Goal: Communication & Community: Answer question/provide support

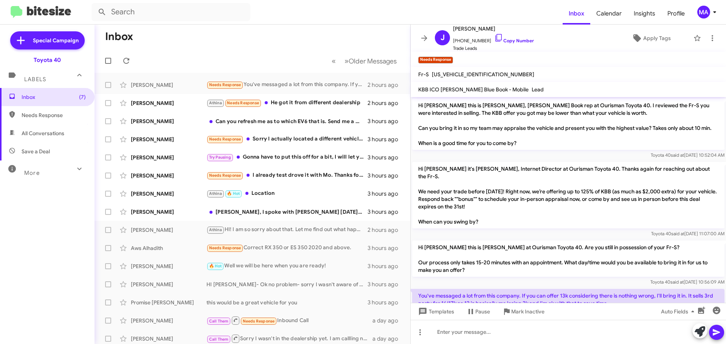
scroll to position [33, 0]
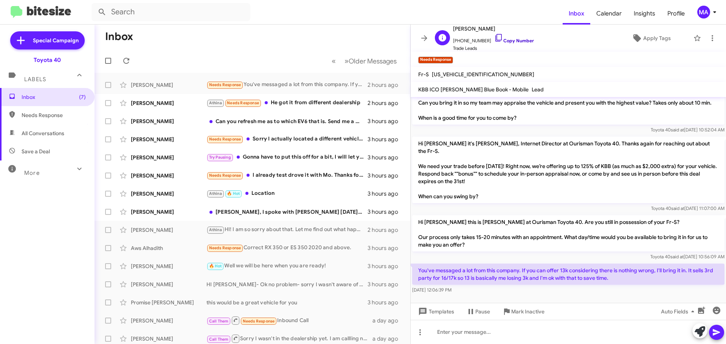
click at [494, 37] on icon at bounding box center [498, 37] width 9 height 9
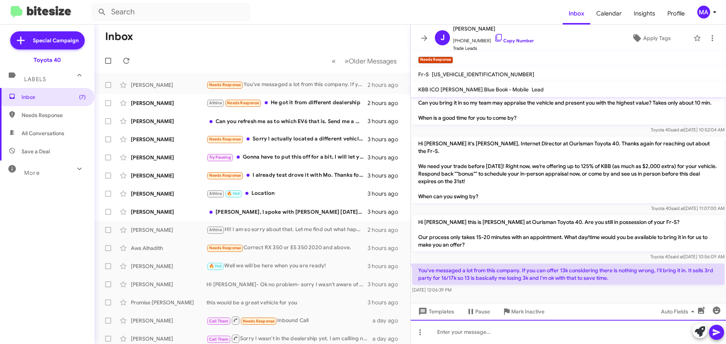
click at [459, 333] on div at bounding box center [568, 332] width 315 height 24
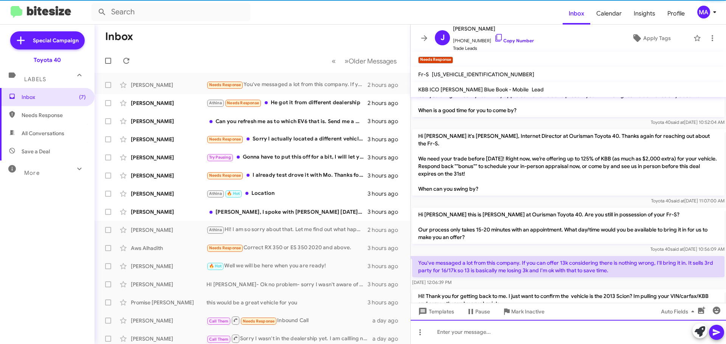
scroll to position [68, 0]
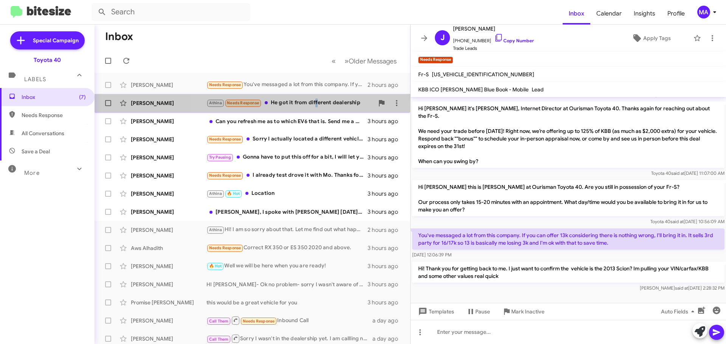
click at [316, 101] on div "Athina Needs Response He got it from different dealership" at bounding box center [289, 103] width 167 height 9
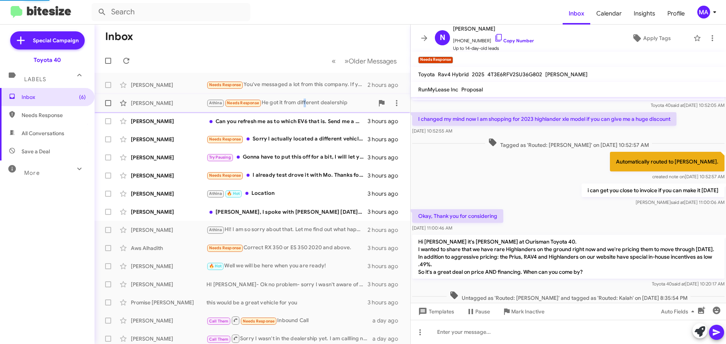
scroll to position [219, 0]
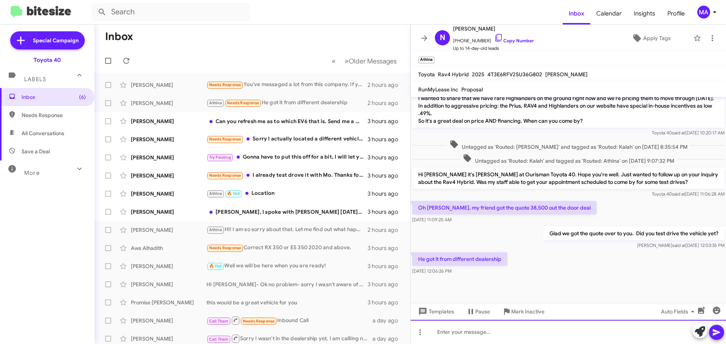
click at [473, 336] on div at bounding box center [568, 332] width 315 height 24
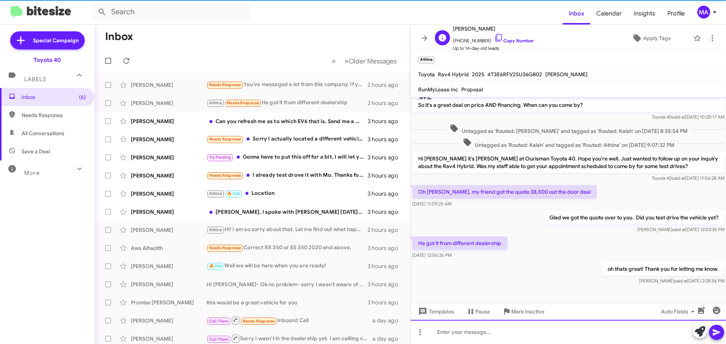
scroll to position [247, 0]
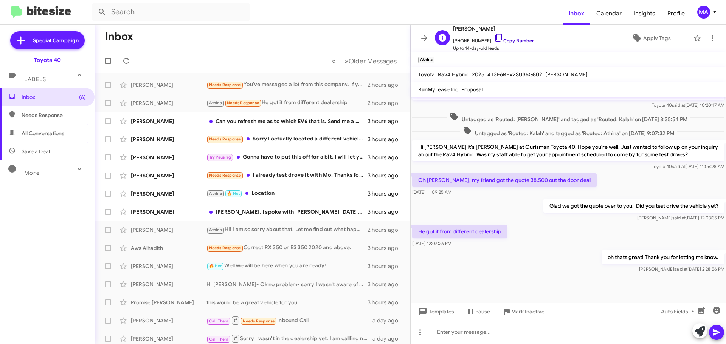
click at [494, 38] on icon at bounding box center [498, 37] width 9 height 9
click at [494, 37] on icon at bounding box center [498, 37] width 9 height 9
drag, startPoint x: 467, startPoint y: 245, endPoint x: 418, endPoint y: 225, distance: 52.7
click at [418, 225] on div "He got it from different dealership Aug 21, 2025, 12:06:26 PM" at bounding box center [459, 236] width 95 height 23
copy div "He got it from different dealership Aug 21, 2025, 12:06:26 PM"
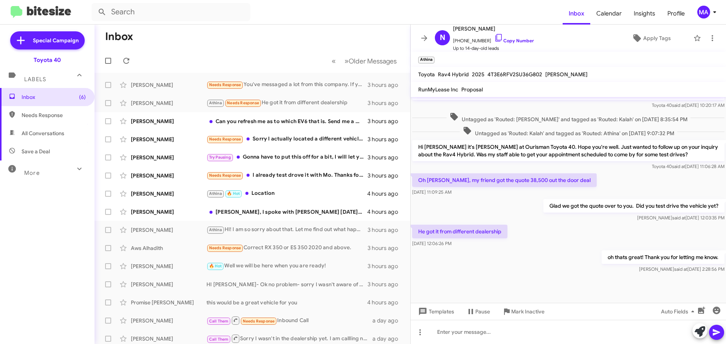
click at [483, 254] on div "oh thats great! Thank you for letting me know. Morgan said at Aug 21, 2025, 2:2…" at bounding box center [568, 262] width 315 height 26
drag, startPoint x: 470, startPoint y: 247, endPoint x: 416, endPoint y: 229, distance: 57.3
click at [416, 229] on div "He got it from different dealership Aug 21, 2025, 12:06:26 PM" at bounding box center [459, 236] width 95 height 23
copy div "He got it from different dealership Aug 21, 2025, 12:06:26 PM"
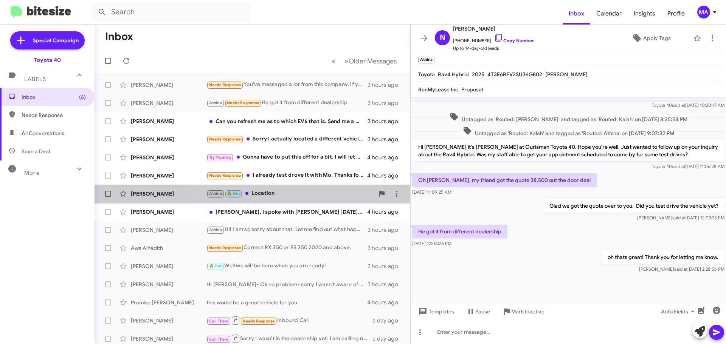
click at [283, 194] on div "Athina 🔥 Hot Location" at bounding box center [289, 193] width 167 height 9
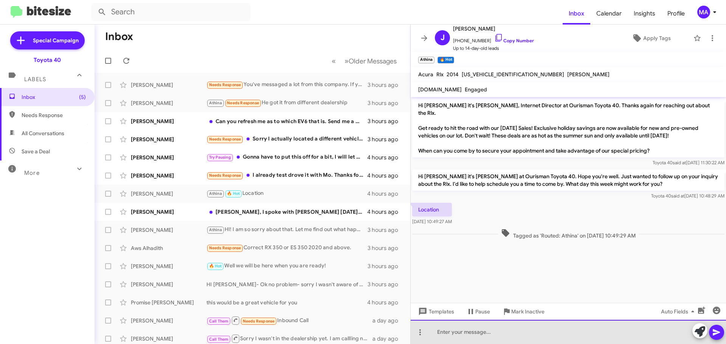
click at [478, 334] on div at bounding box center [568, 332] width 315 height 24
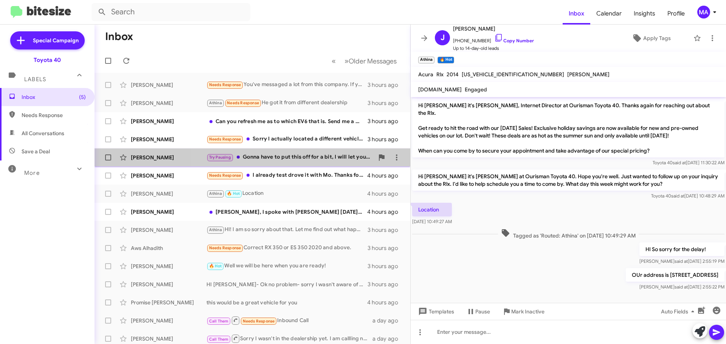
click at [307, 159] on div "Try Pausing Gonna have to put this off for a bit, I will let you know when im a…" at bounding box center [289, 157] width 167 height 9
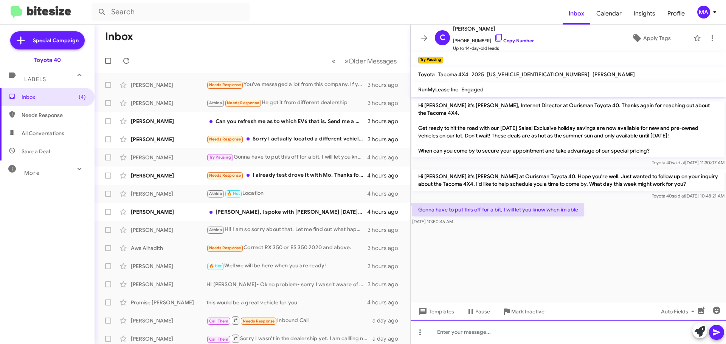
click at [481, 334] on div at bounding box center [568, 332] width 315 height 24
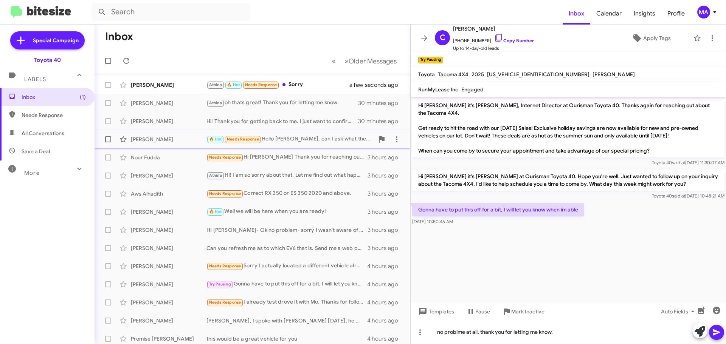
click at [298, 139] on div "🔥 Hot Needs Response Hello Morgan, can I ask what the sales event might be for …" at bounding box center [289, 139] width 167 height 9
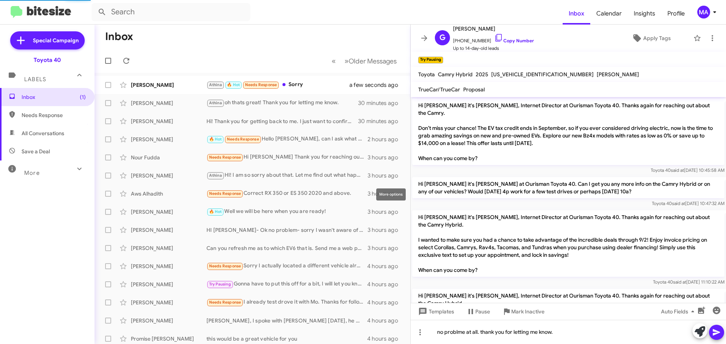
scroll to position [126, 0]
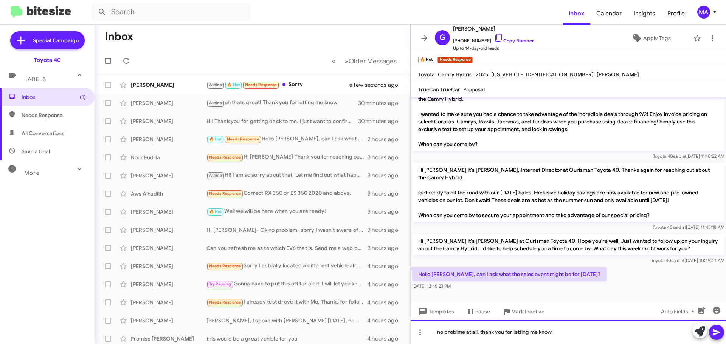
click at [568, 335] on div "no problme at all. thank you for letting me know." at bounding box center [568, 332] width 315 height 24
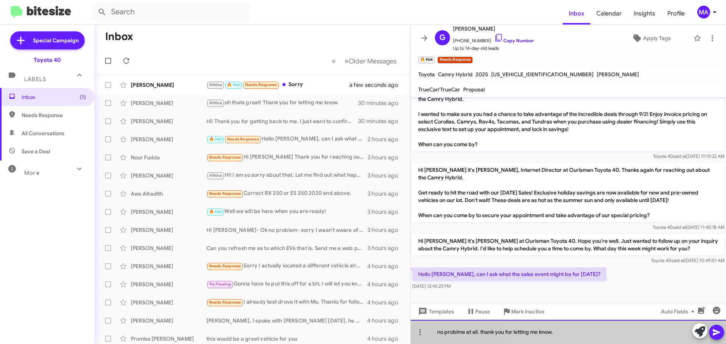
click at [568, 335] on div "no problme at all. thank you for letting me know." at bounding box center [568, 332] width 315 height 24
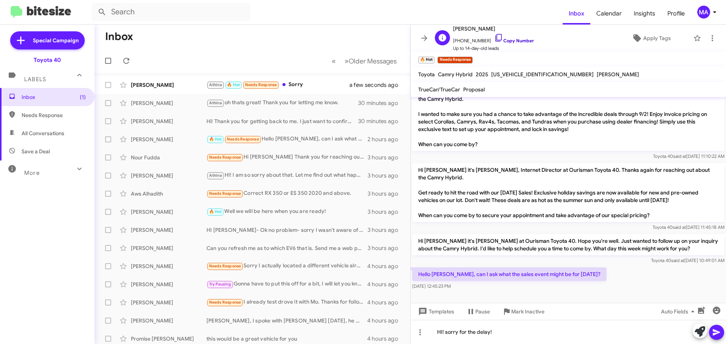
click at [494, 36] on icon at bounding box center [498, 37] width 9 height 9
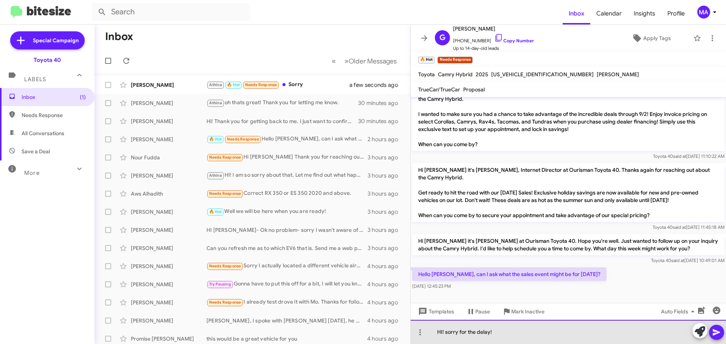
click at [516, 331] on div "HI! sorry for the delay!" at bounding box center [568, 332] width 315 height 24
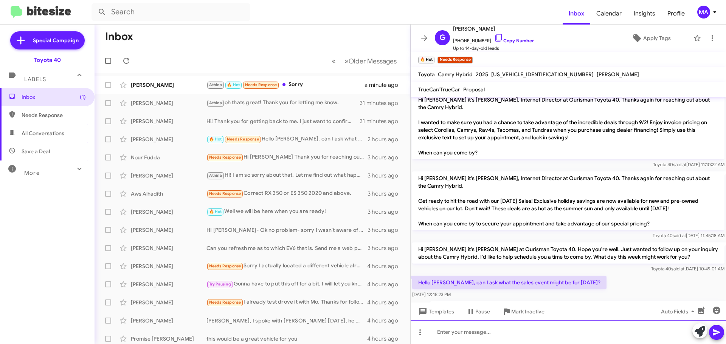
scroll to position [153, 0]
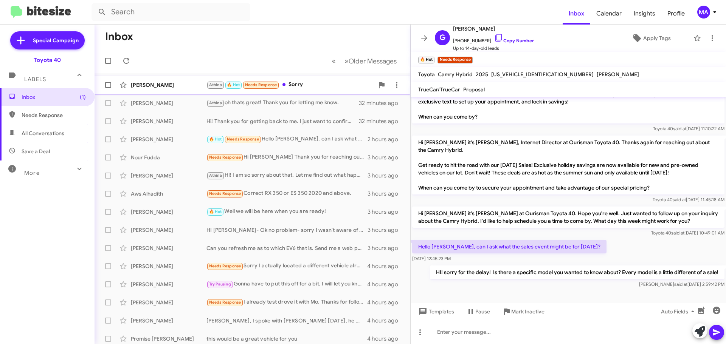
click at [297, 87] on div "Athina 🔥 Hot Needs Response Sorry" at bounding box center [289, 85] width 167 height 9
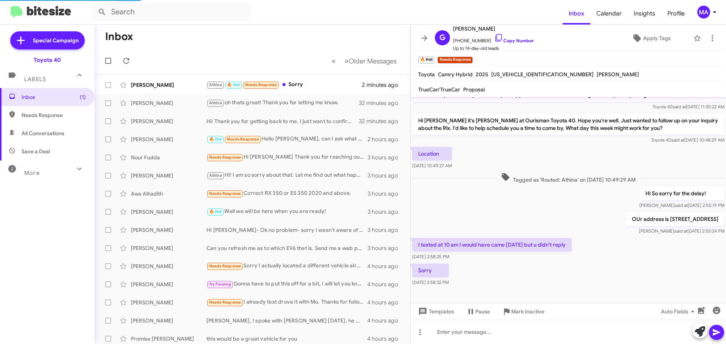
scroll to position [48, 0]
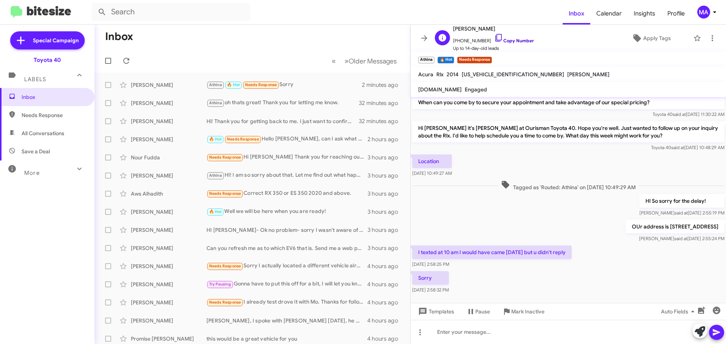
click at [494, 37] on icon at bounding box center [498, 37] width 9 height 9
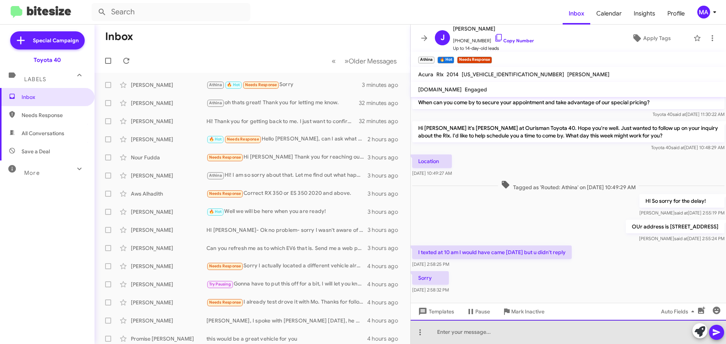
click at [471, 333] on div at bounding box center [568, 332] width 315 height 24
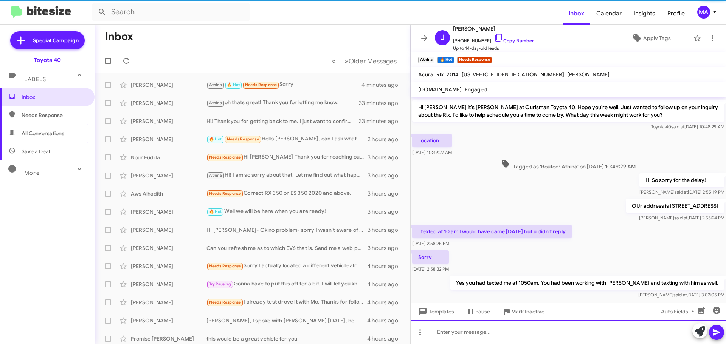
scroll to position [76, 0]
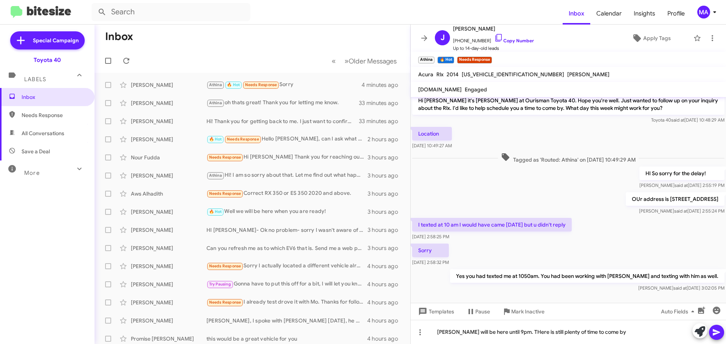
drag, startPoint x: 517, startPoint y: 335, endPoint x: 535, endPoint y: 171, distance: 165.1
click at [535, 171] on div "HI So sorry for the delay! Morgan said at Aug 21, 2025, 2:55:19 PM" at bounding box center [568, 178] width 315 height 26
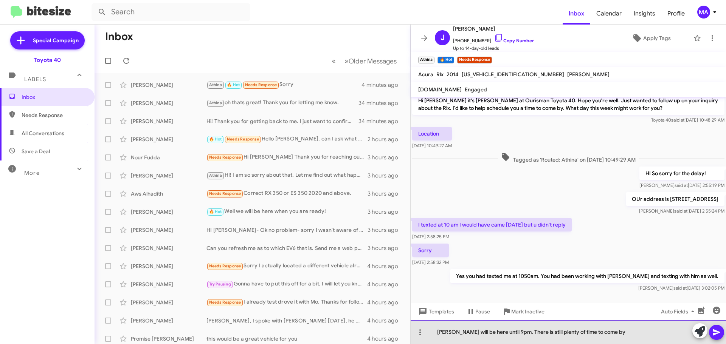
click at [612, 332] on div "Derrick will be here until 9pm. There is still plenty of time to come by" at bounding box center [568, 332] width 315 height 24
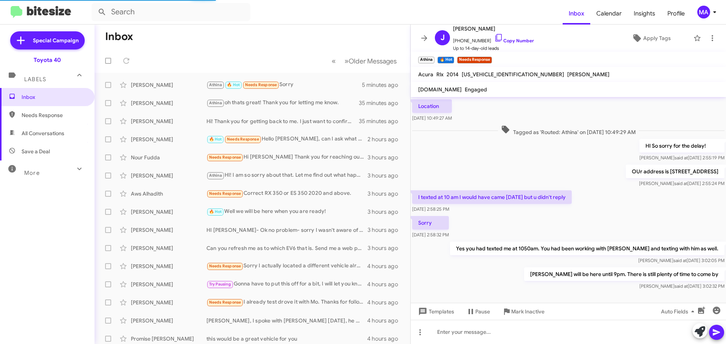
scroll to position [0, 0]
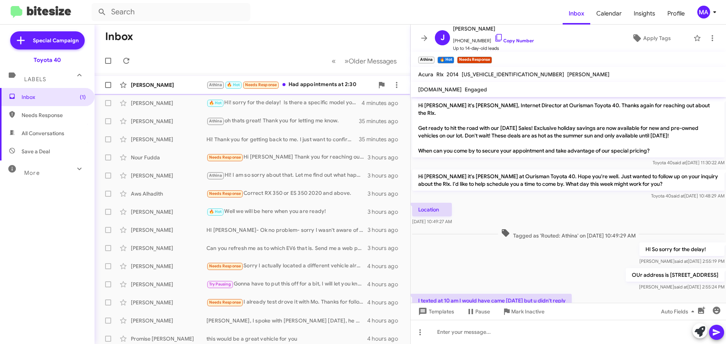
click at [314, 82] on div "Athina 🔥 Hot Needs Response Had appointments at 2:30" at bounding box center [289, 85] width 167 height 9
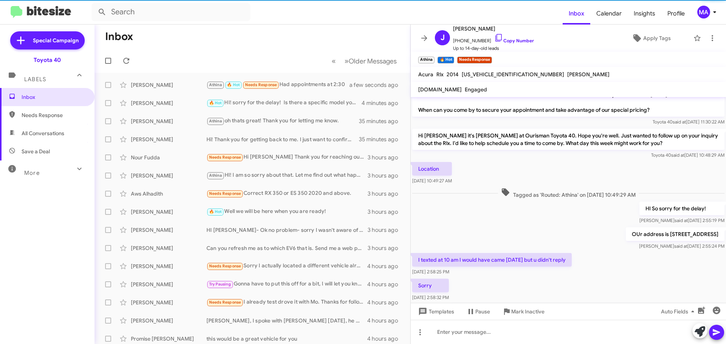
scroll to position [131, 0]
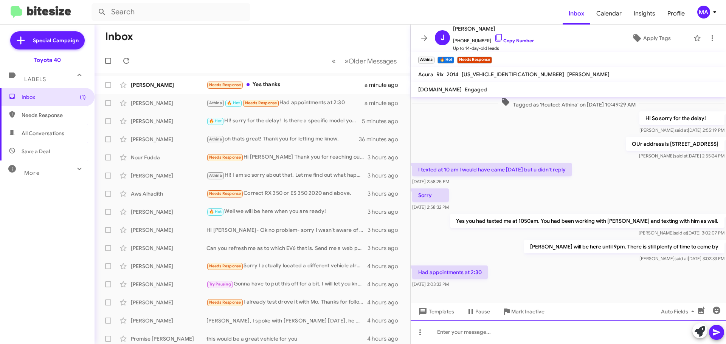
drag, startPoint x: 478, startPoint y: 339, endPoint x: 488, endPoint y: 339, distance: 9.8
click at [478, 339] on div at bounding box center [568, 332] width 315 height 24
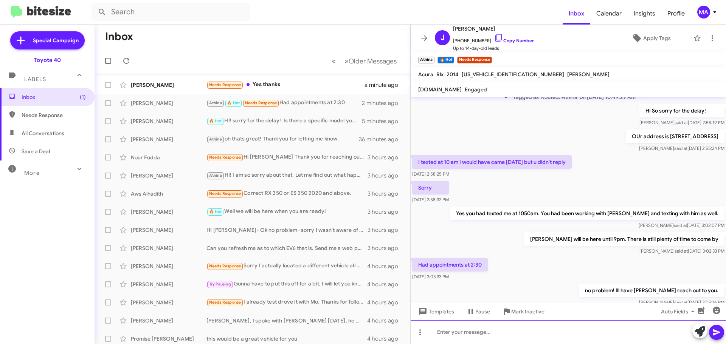
scroll to position [159, 0]
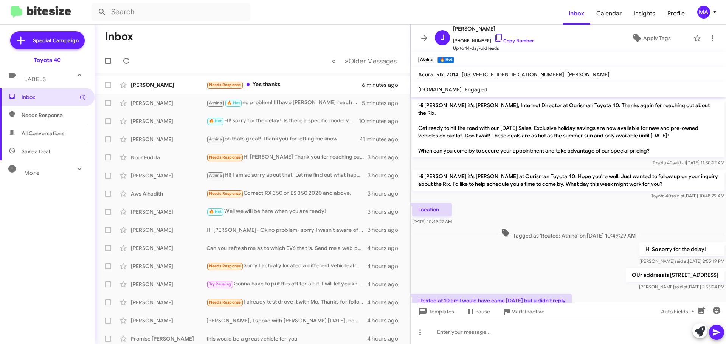
scroll to position [144, 0]
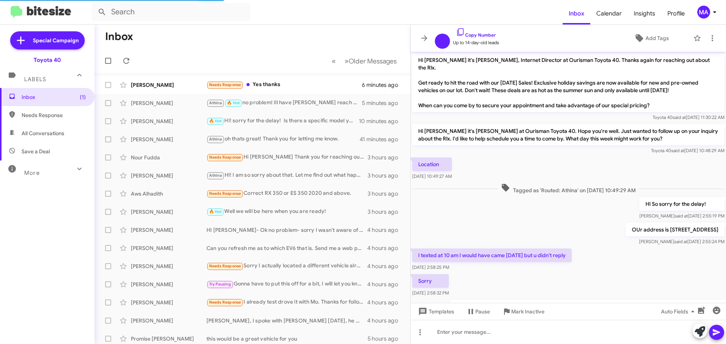
scroll to position [113, 0]
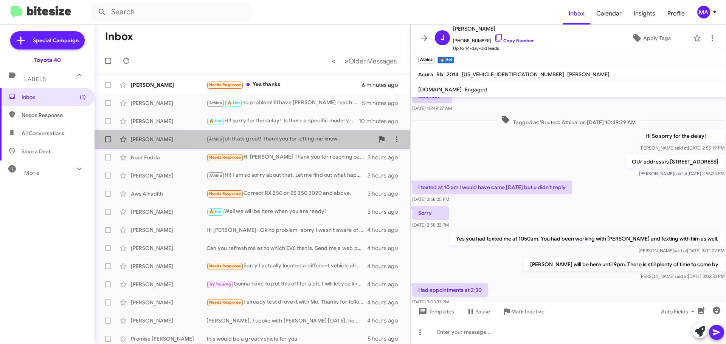
click at [273, 138] on div "Athina oh thats great! Thank you for letting me know." at bounding box center [289, 139] width 167 height 9
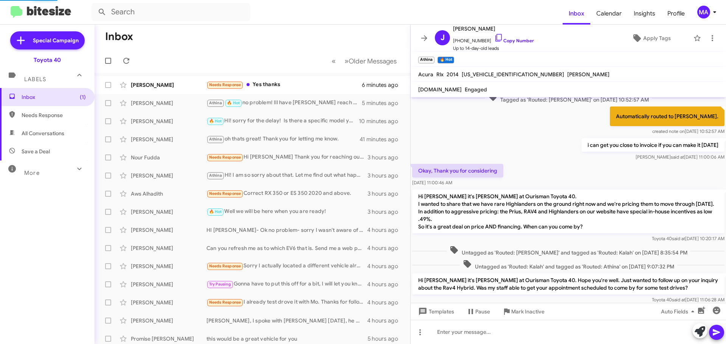
scroll to position [247, 0]
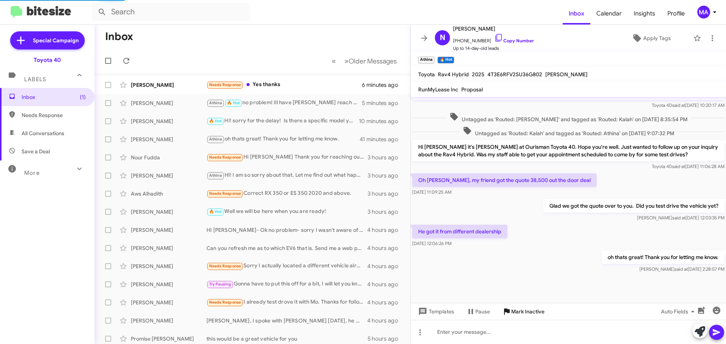
click at [515, 309] on span "Mark Inactive" at bounding box center [527, 312] width 33 height 14
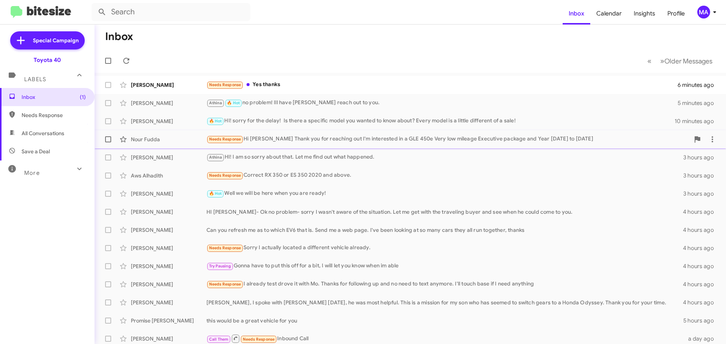
click at [338, 139] on div "Needs Response Hi [PERSON_NAME] Thank you for reaching out I'm interested in a …" at bounding box center [447, 139] width 483 height 9
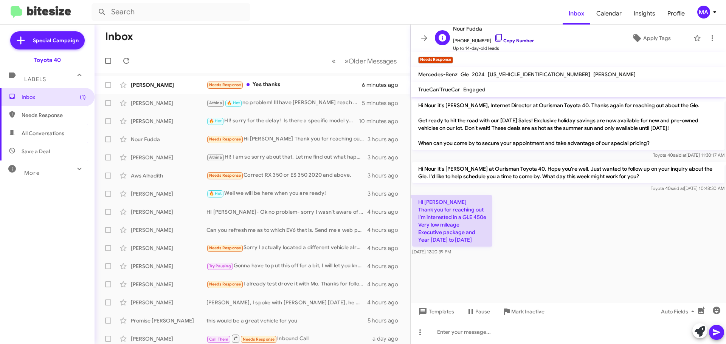
click at [494, 37] on icon at bounding box center [498, 37] width 9 height 9
drag, startPoint x: 474, startPoint y: 245, endPoint x: 412, endPoint y: 201, distance: 75.7
click at [412, 201] on p "Hi [PERSON_NAME] Thank you for reaching out I'm interested in a GLE 450e Very l…" at bounding box center [452, 220] width 80 height 51
copy p "Hi [PERSON_NAME] Thank you for reaching out I'm interested in a GLE 450e Very l…"
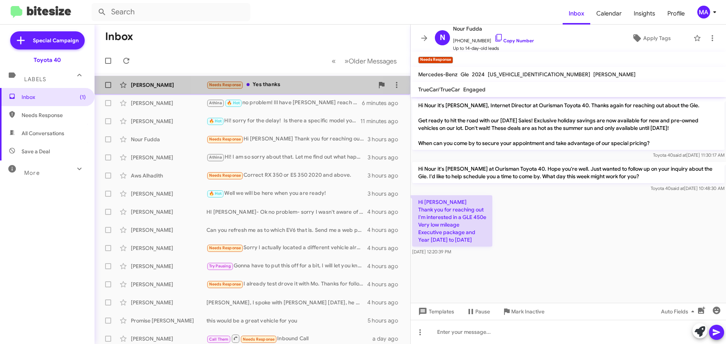
click at [294, 82] on div "Needs Response Yes thanks" at bounding box center [289, 85] width 167 height 9
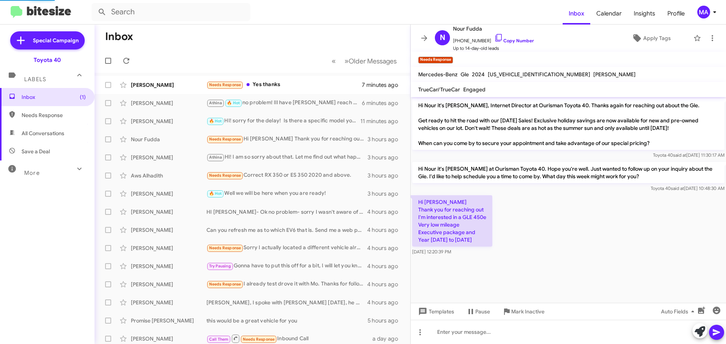
scroll to position [96, 0]
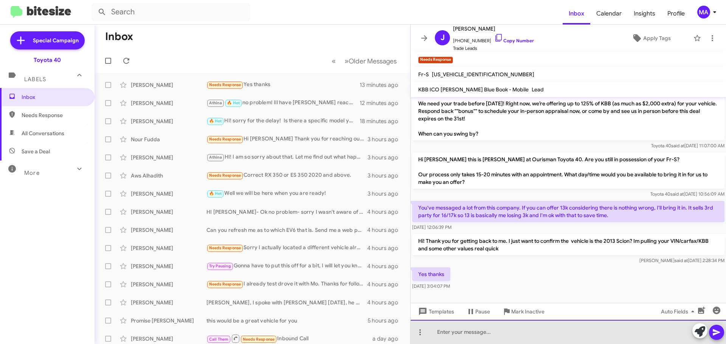
click at [459, 331] on div at bounding box center [568, 332] width 315 height 24
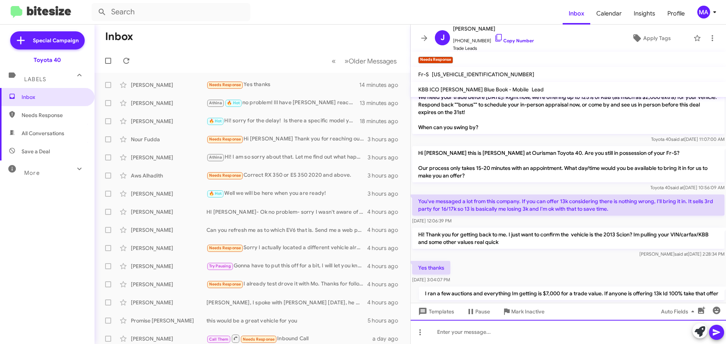
scroll to position [123, 0]
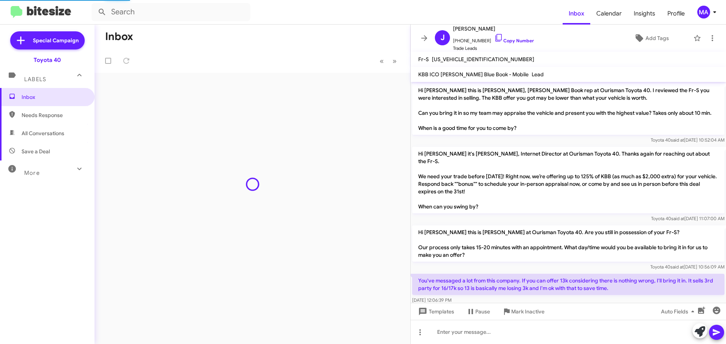
scroll to position [108, 0]
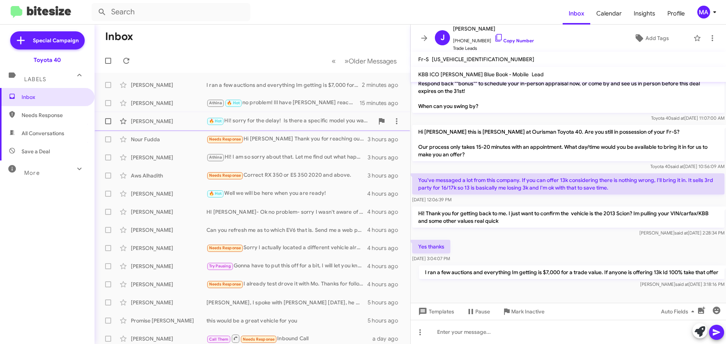
click at [276, 121] on div "🔥 Hot HI! sorry for the delay! Is there a specific model you wanted to know abo…" at bounding box center [289, 121] width 167 height 9
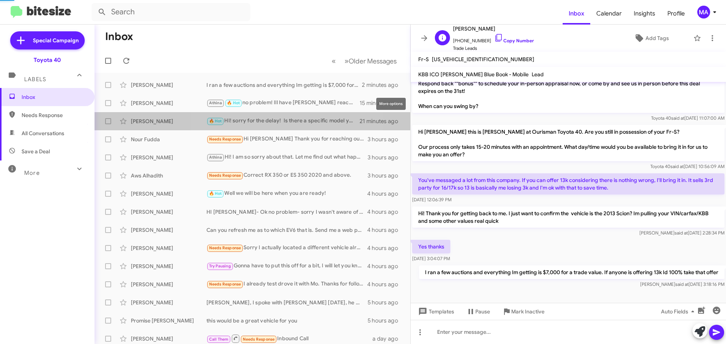
scroll to position [138, 0]
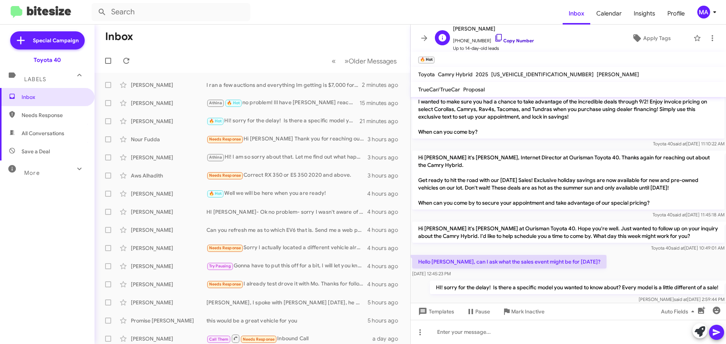
click at [494, 37] on icon at bounding box center [498, 37] width 9 height 9
click at [494, 36] on icon at bounding box center [498, 37] width 9 height 9
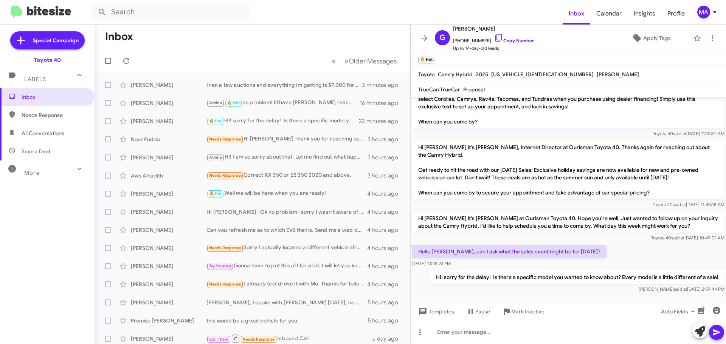
scroll to position [153, 0]
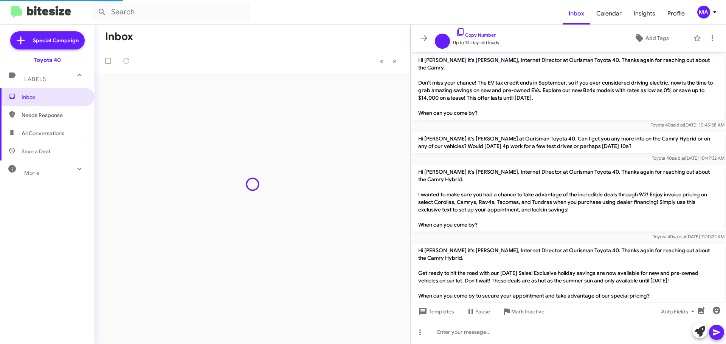
scroll to position [108, 0]
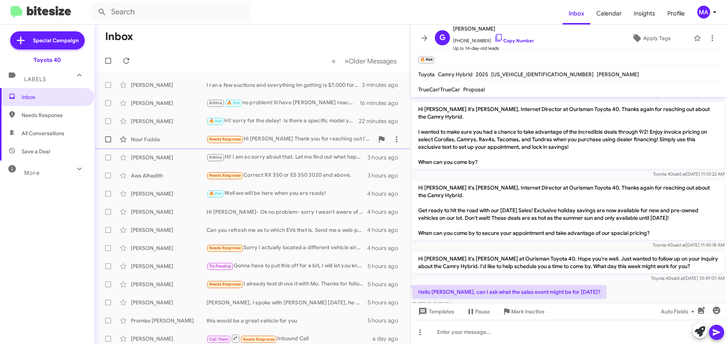
click at [291, 135] on div "Needs Response Hi [PERSON_NAME] Thank you for reaching out I'm interested in a …" at bounding box center [289, 139] width 167 height 9
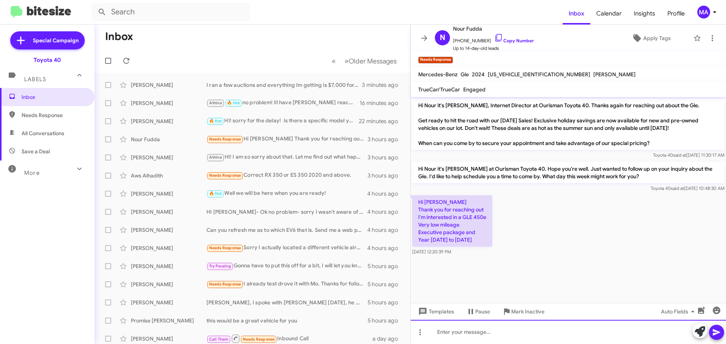
click at [460, 338] on div at bounding box center [568, 332] width 315 height 24
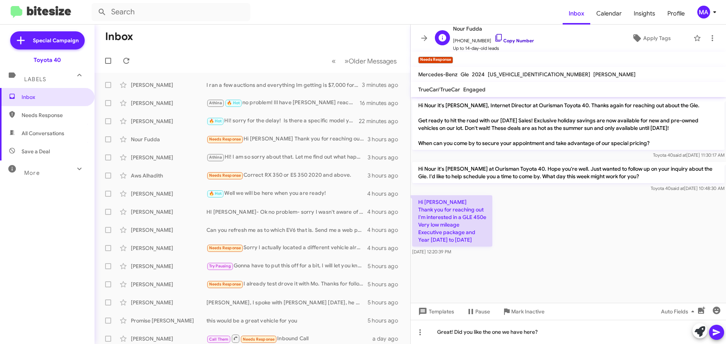
click at [494, 36] on icon at bounding box center [498, 37] width 9 height 9
click at [494, 40] on icon at bounding box center [498, 37] width 9 height 9
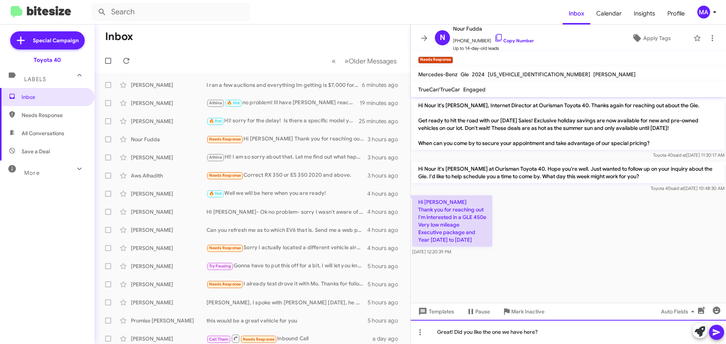
click at [553, 332] on div "Great! Did you like the one we have here?" at bounding box center [568, 332] width 315 height 24
click at [482, 334] on div at bounding box center [568, 332] width 315 height 24
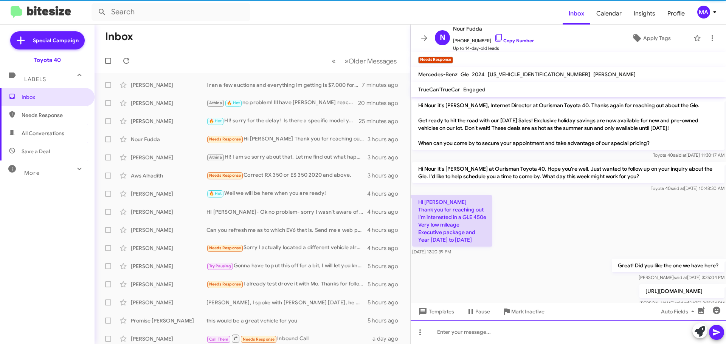
scroll to position [23, 0]
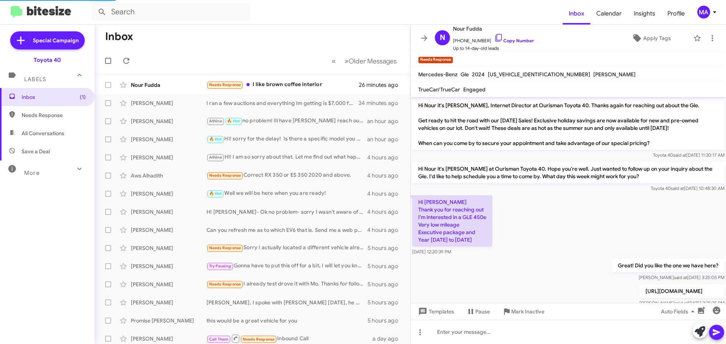
scroll to position [50, 0]
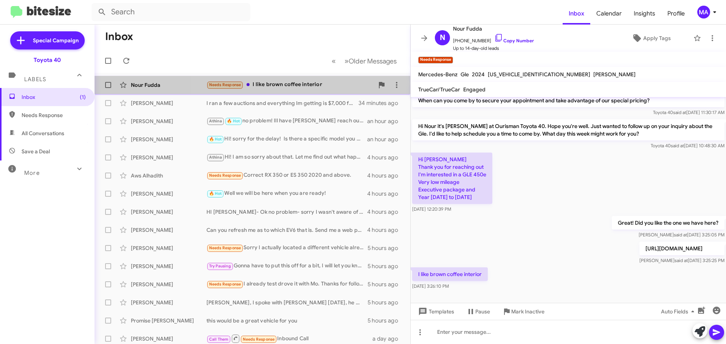
click at [298, 82] on div "Needs Response I like brown coffee interior" at bounding box center [289, 85] width 167 height 9
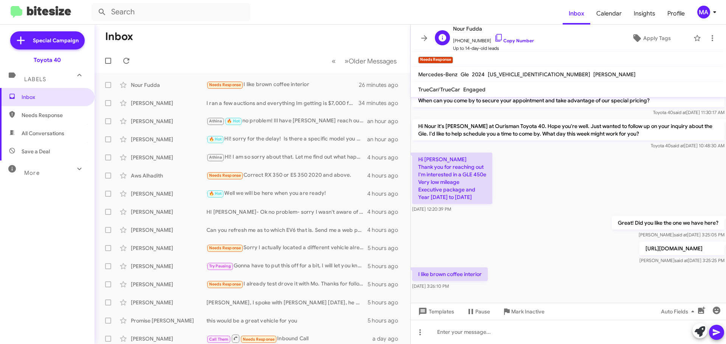
click at [488, 33] on span "Nour Fudda" at bounding box center [493, 28] width 81 height 9
click at [494, 38] on icon at bounding box center [498, 37] width 9 height 9
click at [46, 152] on span "Save a Deal" at bounding box center [36, 152] width 28 height 8
type input "in:not-interested"
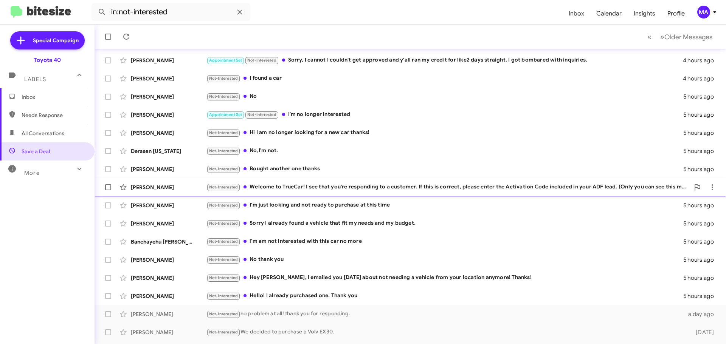
scroll to position [95, 0]
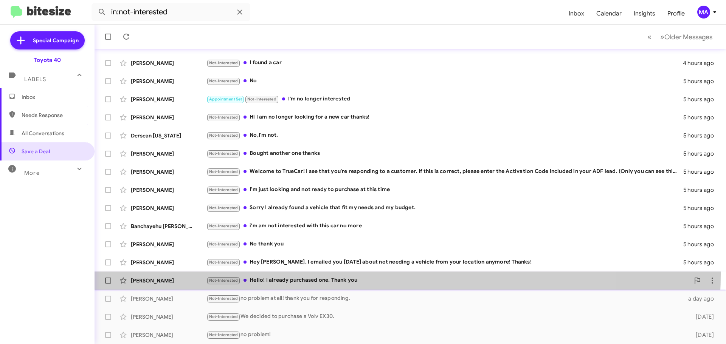
click at [332, 275] on div "[PERSON_NAME] Not-Interested Hello! I already purchased one. Thank you 5 hours …" at bounding box center [410, 280] width 619 height 15
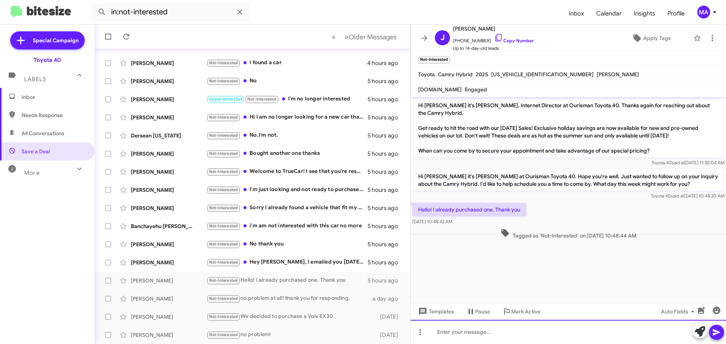
click at [538, 336] on div at bounding box center [568, 332] width 315 height 24
click at [579, 333] on div "Congratulations! Thank you for letting me know. Ill" at bounding box center [568, 332] width 315 height 24
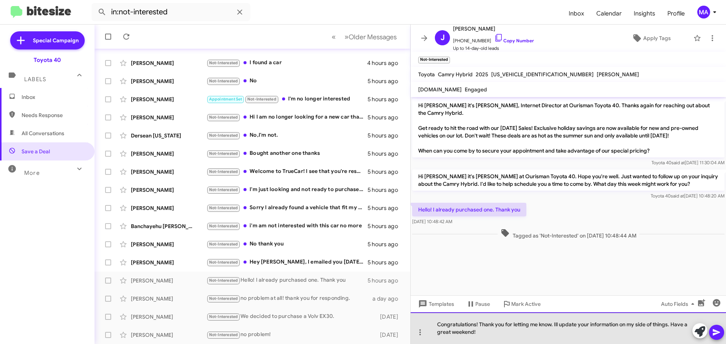
drag, startPoint x: 482, startPoint y: 334, endPoint x: 436, endPoint y: 324, distance: 46.8
click at [436, 324] on div "Congratulations! Thank you for letting me know. Ill update your information on …" at bounding box center [568, 329] width 315 height 32
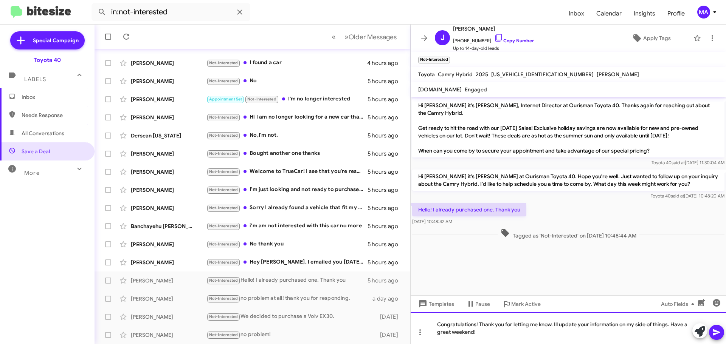
copy div "Congratulations! Thank you for letting me know. Ill update your information on …"
click at [483, 333] on div "Congratulations! Thank you for letting me know. Ill update your information on …" at bounding box center [568, 329] width 315 height 32
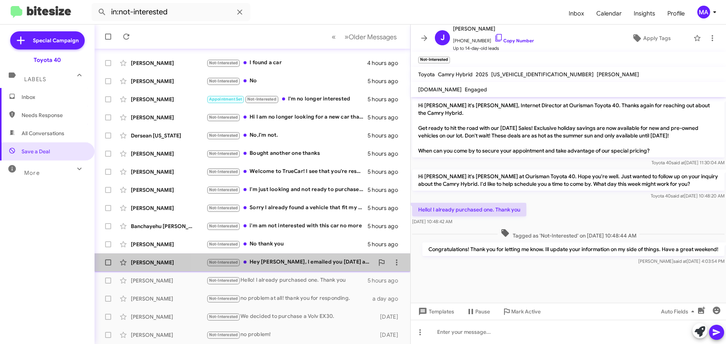
click at [305, 261] on div "Not-Interested Hey [PERSON_NAME], I emailed you [DATE] about not needing a vehi…" at bounding box center [289, 262] width 167 height 9
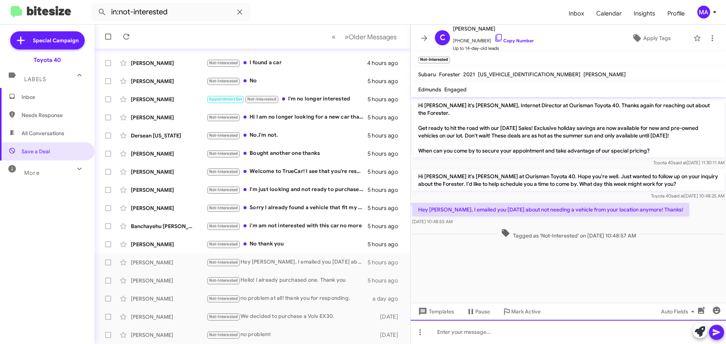
click at [463, 334] on div at bounding box center [568, 332] width 315 height 24
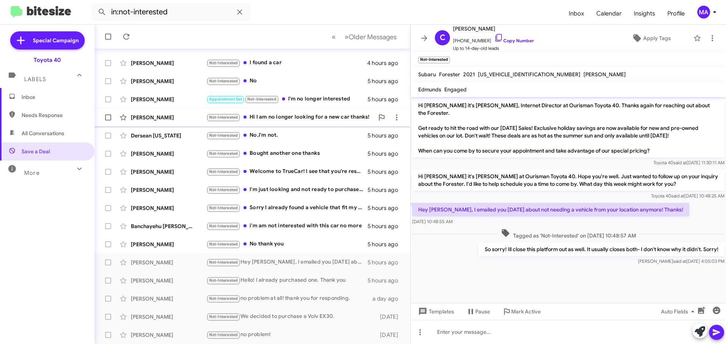
click at [326, 116] on div "Not-Interested Hi I am no longer looking for a new car thanks!" at bounding box center [289, 117] width 167 height 9
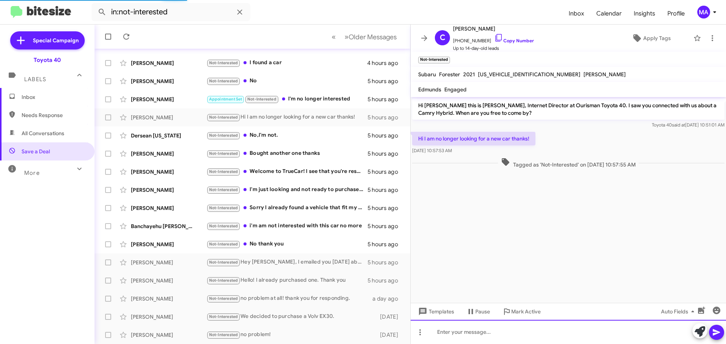
click at [492, 330] on div at bounding box center [568, 332] width 315 height 24
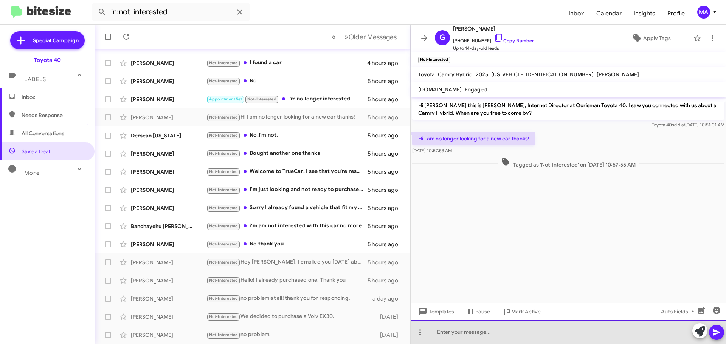
click at [492, 330] on div at bounding box center [568, 332] width 315 height 24
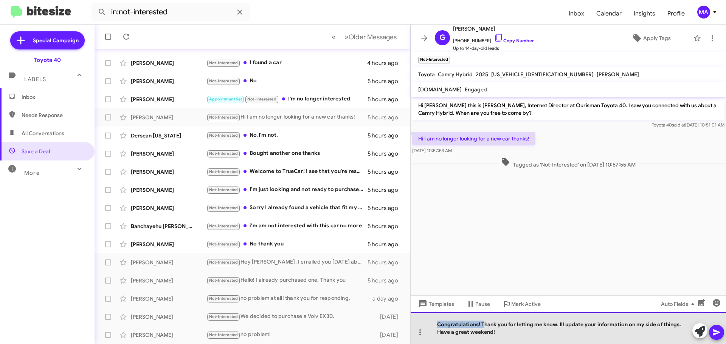
drag, startPoint x: 482, startPoint y: 325, endPoint x: 429, endPoint y: 325, distance: 53.7
click at [429, 325] on div "Congratulations! Thank you for letting me know. Ill update your information on …" at bounding box center [568, 329] width 315 height 32
click at [472, 332] on div "Thank you for letting me know. Ill update your information on my side of things…" at bounding box center [568, 329] width 315 height 32
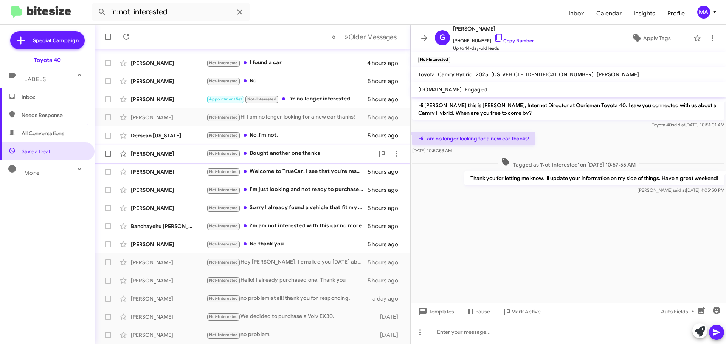
click at [293, 152] on div "Not-Interested Bought another one thanks" at bounding box center [289, 153] width 167 height 9
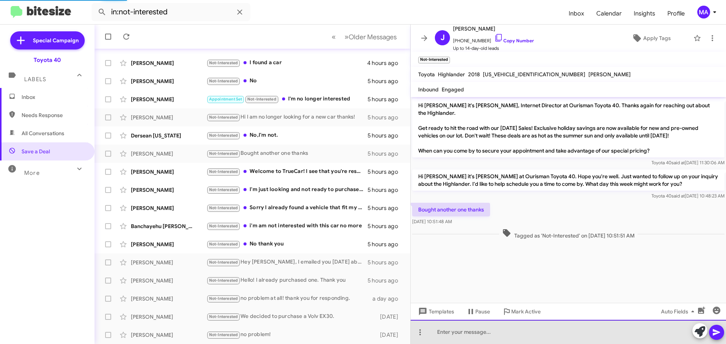
click at [480, 330] on div at bounding box center [568, 332] width 315 height 24
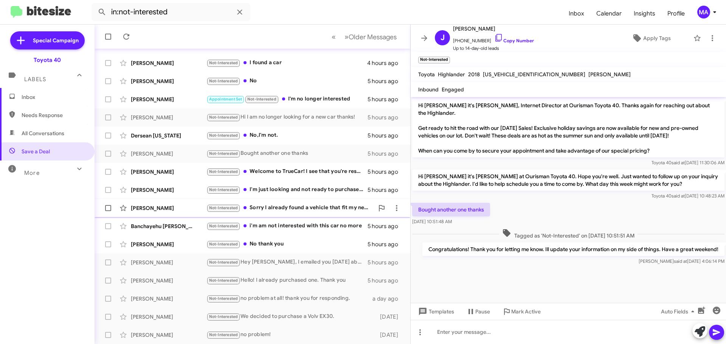
click at [297, 205] on div "Not-Interested Sorry I already found a vehicle that fit my needs and my budget." at bounding box center [289, 208] width 167 height 9
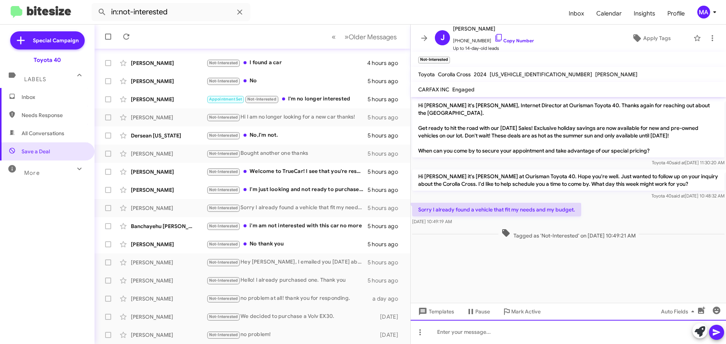
click at [498, 333] on div at bounding box center [568, 332] width 315 height 24
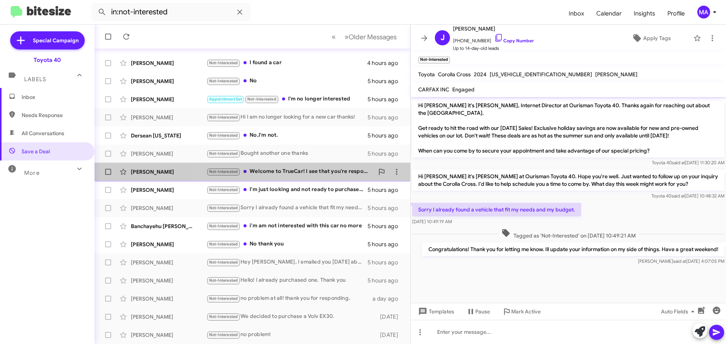
click at [310, 169] on div "Not-Interested Welcome to TrueCar! I see that you're responding to a customer. …" at bounding box center [289, 171] width 167 height 9
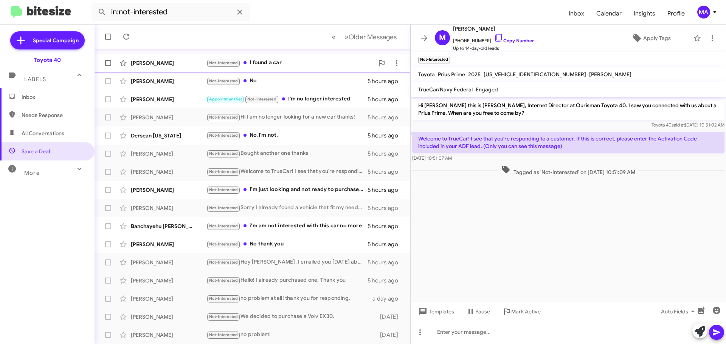
click at [279, 62] on div "Not-Interested I found a car" at bounding box center [289, 63] width 167 height 9
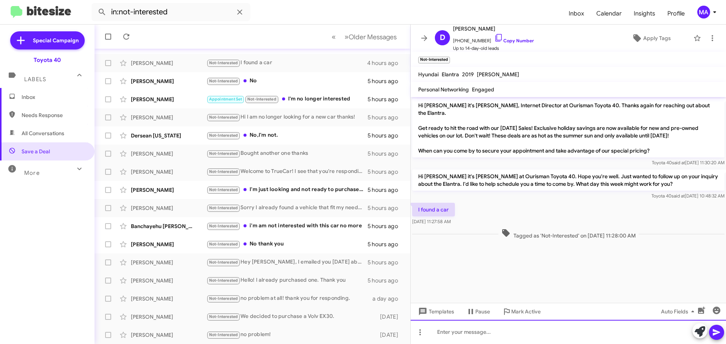
click at [508, 335] on div at bounding box center [568, 332] width 315 height 24
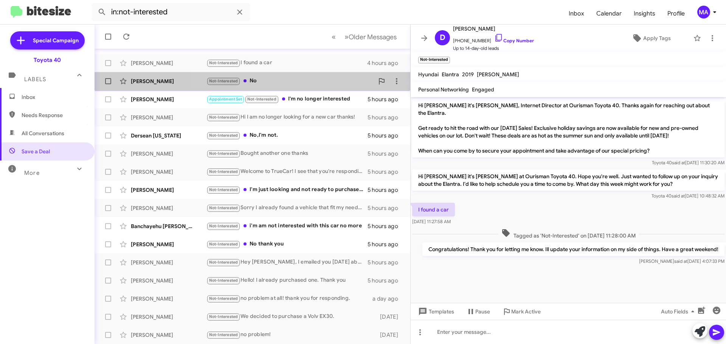
click at [263, 80] on div "Not-Interested No" at bounding box center [289, 81] width 167 height 9
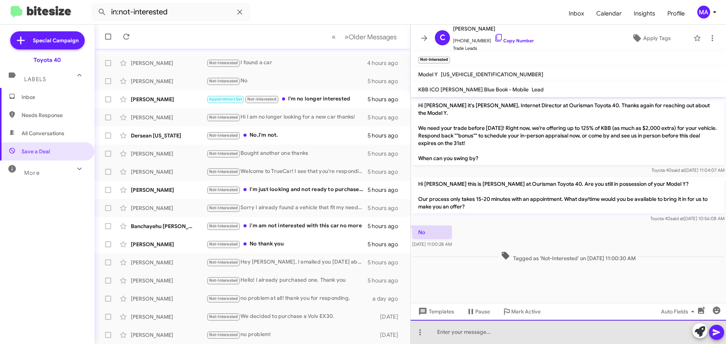
click at [483, 338] on div at bounding box center [568, 332] width 315 height 24
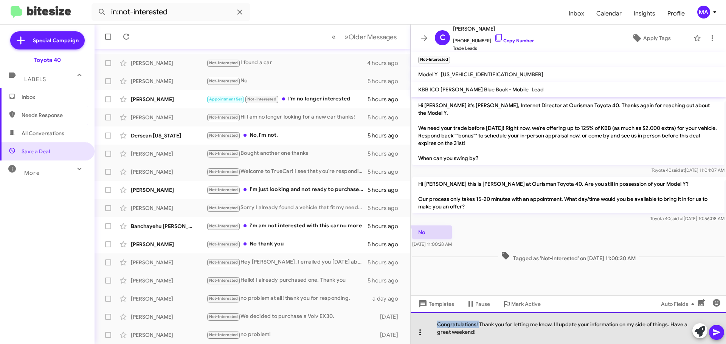
drag, startPoint x: 479, startPoint y: 324, endPoint x: 423, endPoint y: 325, distance: 56.7
click at [423, 325] on div "Congratulations! Thank you for letting me know. Ill update your information on …" at bounding box center [568, 329] width 315 height 32
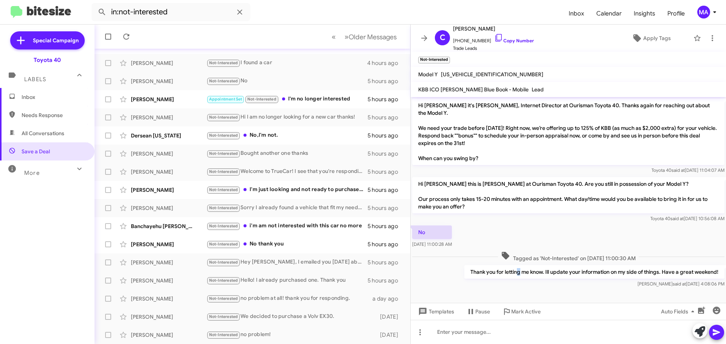
click at [518, 274] on p "Thank you for letting me know. Ill update your information on my side of things…" at bounding box center [594, 272] width 260 height 14
copy p "Thank you for letting me know. Ill update your information on my side of things…"
click at [280, 134] on div "Not-Interested No,I'm not." at bounding box center [289, 135] width 167 height 9
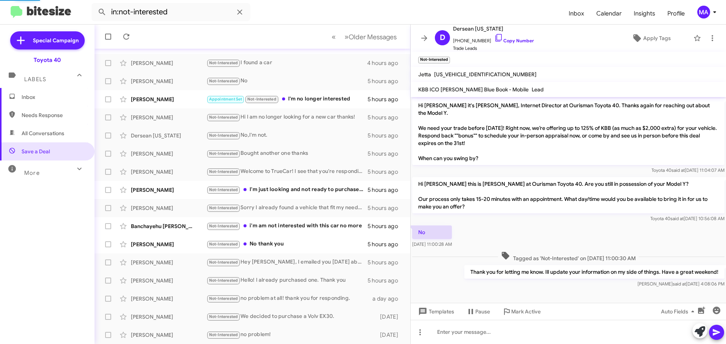
scroll to position [76, 0]
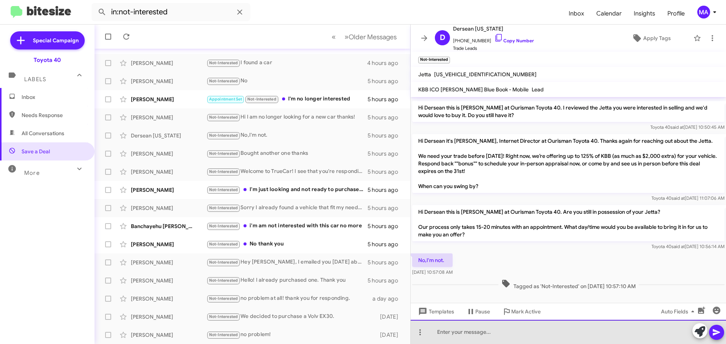
click at [461, 332] on div at bounding box center [568, 332] width 315 height 24
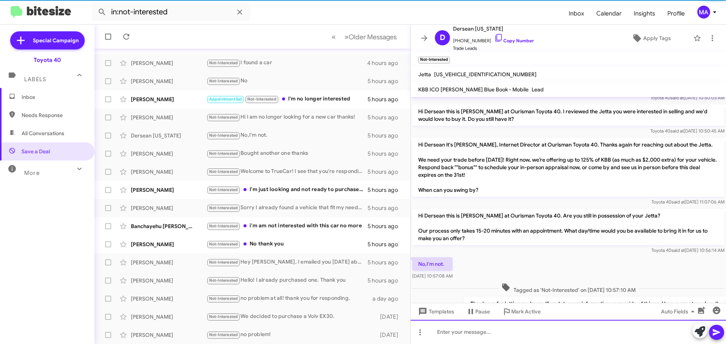
scroll to position [104, 0]
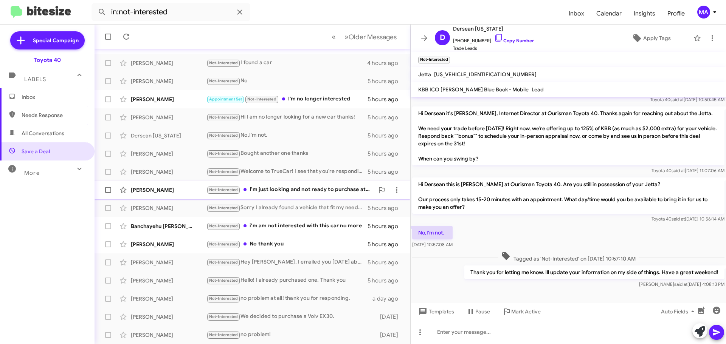
click at [284, 185] on div "[PERSON_NAME] Not-Interested I'm just looking and not ready to purchase at this…" at bounding box center [253, 190] width 304 height 15
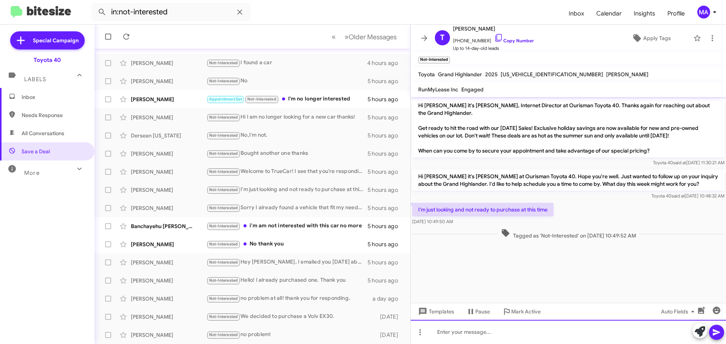
click at [471, 333] on div at bounding box center [568, 332] width 315 height 24
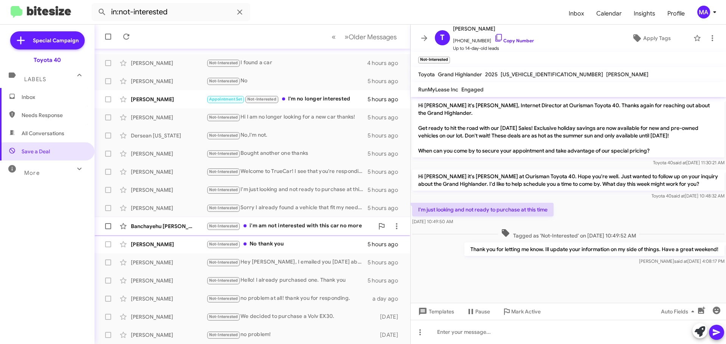
click at [333, 225] on div "Not-Interested i'm am not interested with this car no more" at bounding box center [289, 226] width 167 height 9
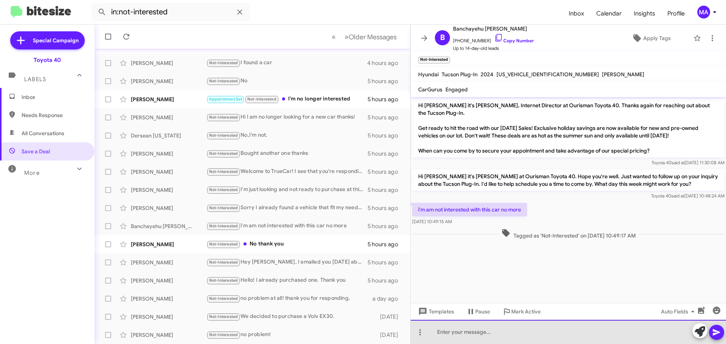
click at [470, 334] on div at bounding box center [568, 332] width 315 height 24
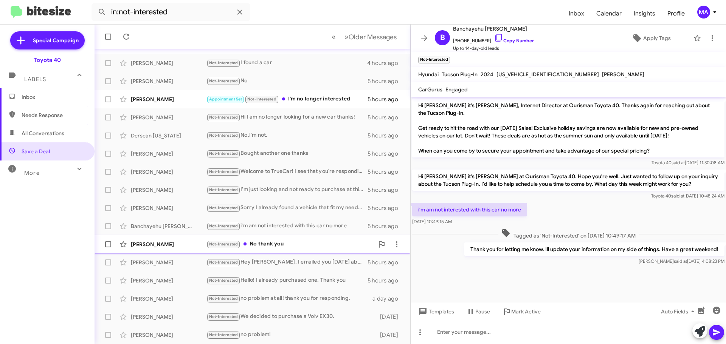
click at [280, 242] on div "Not-Interested No thank you" at bounding box center [289, 244] width 167 height 9
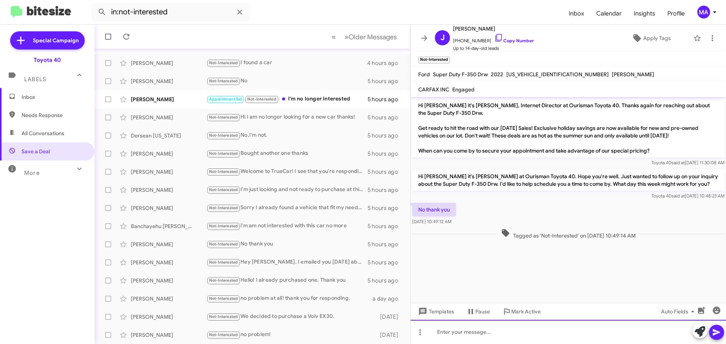
click at [492, 327] on div at bounding box center [568, 332] width 315 height 24
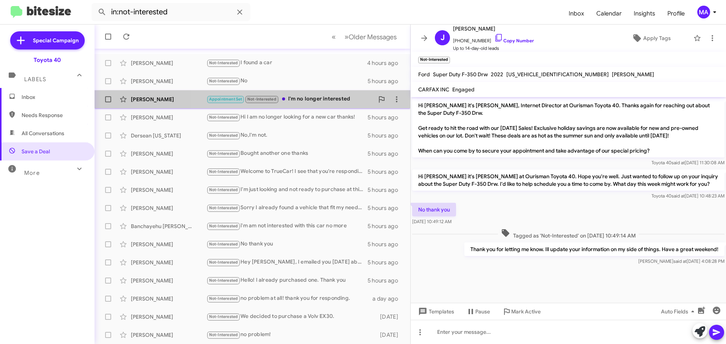
click at [335, 95] on div "Appointment Set Not-Interested I'm no longer interested" at bounding box center [289, 99] width 167 height 9
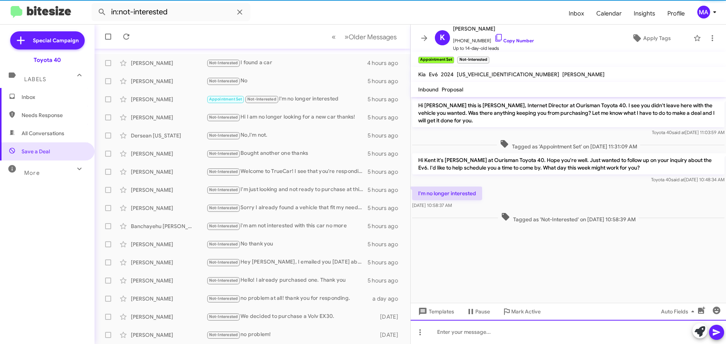
click at [481, 336] on div at bounding box center [568, 332] width 315 height 24
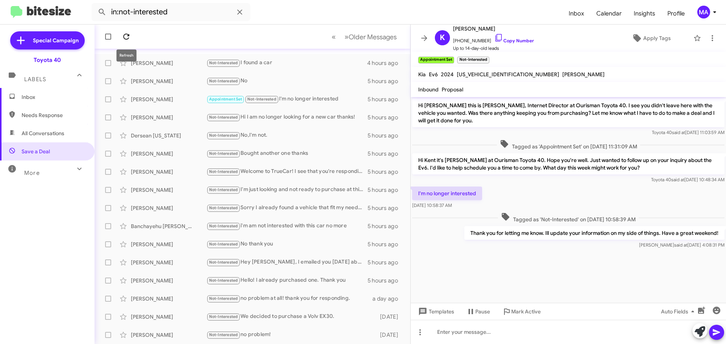
click at [128, 40] on icon at bounding box center [126, 36] width 9 height 9
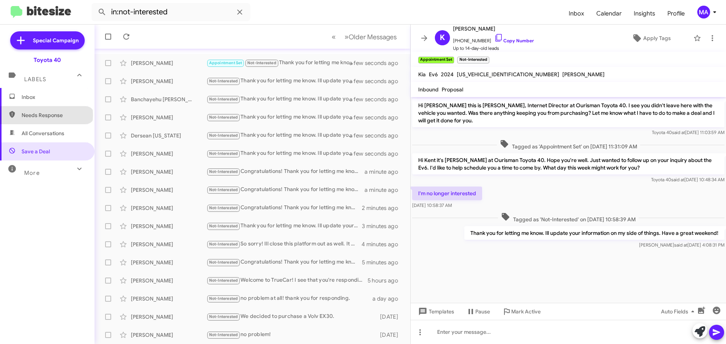
click at [46, 115] on span "Needs Response" at bounding box center [54, 116] width 64 height 8
type input "in:needs-response"
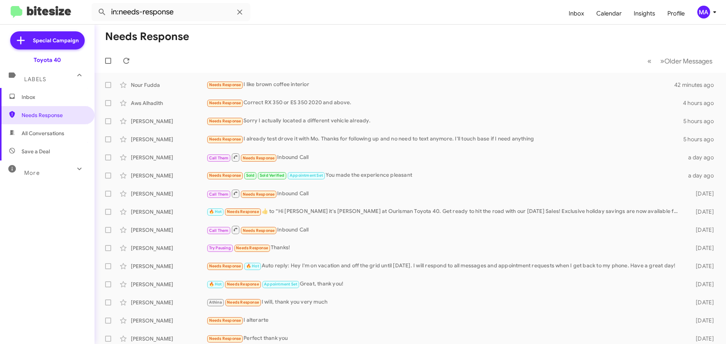
click at [34, 95] on span "Inbox" at bounding box center [54, 97] width 64 height 8
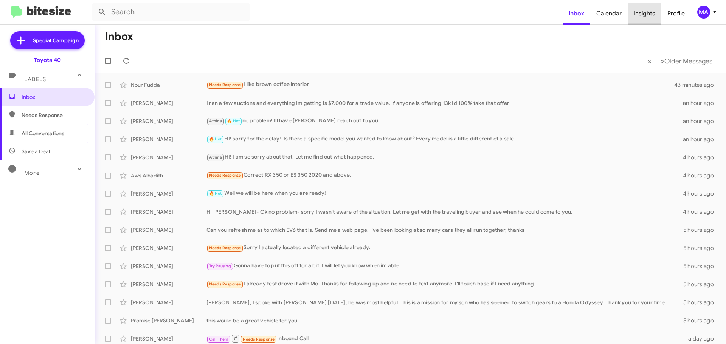
click at [645, 16] on span "Insights" at bounding box center [645, 14] width 34 height 22
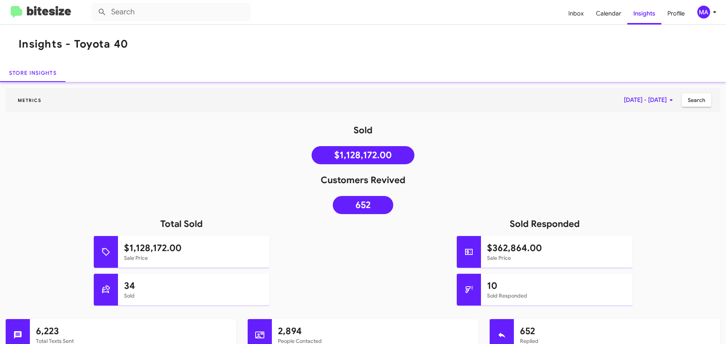
click at [15, 16] on img at bounding box center [41, 12] width 60 height 12
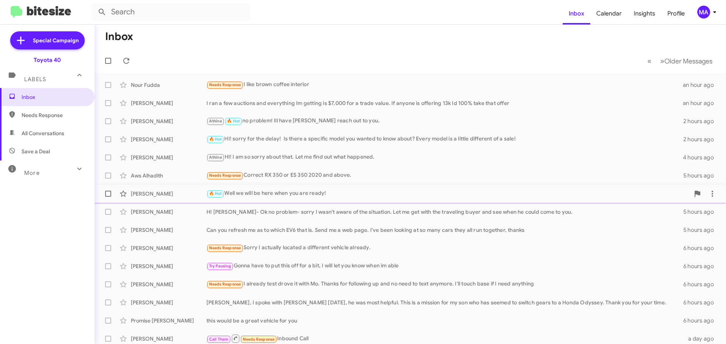
click at [179, 189] on div "[PERSON_NAME] 🔥 Hot Well we will be here when you are ready! 5 hours ago" at bounding box center [410, 193] width 619 height 15
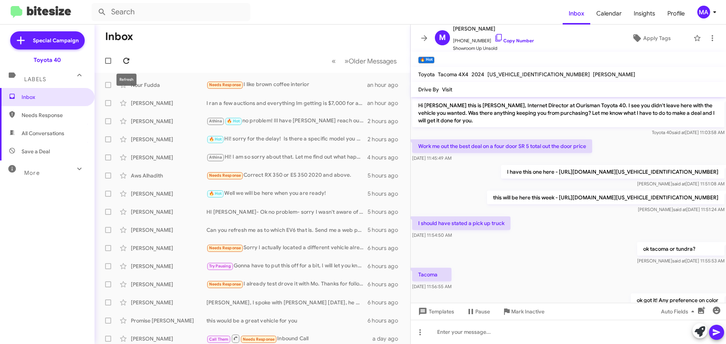
click at [129, 61] on icon at bounding box center [126, 60] width 9 height 9
